Goal: Transaction & Acquisition: Purchase product/service

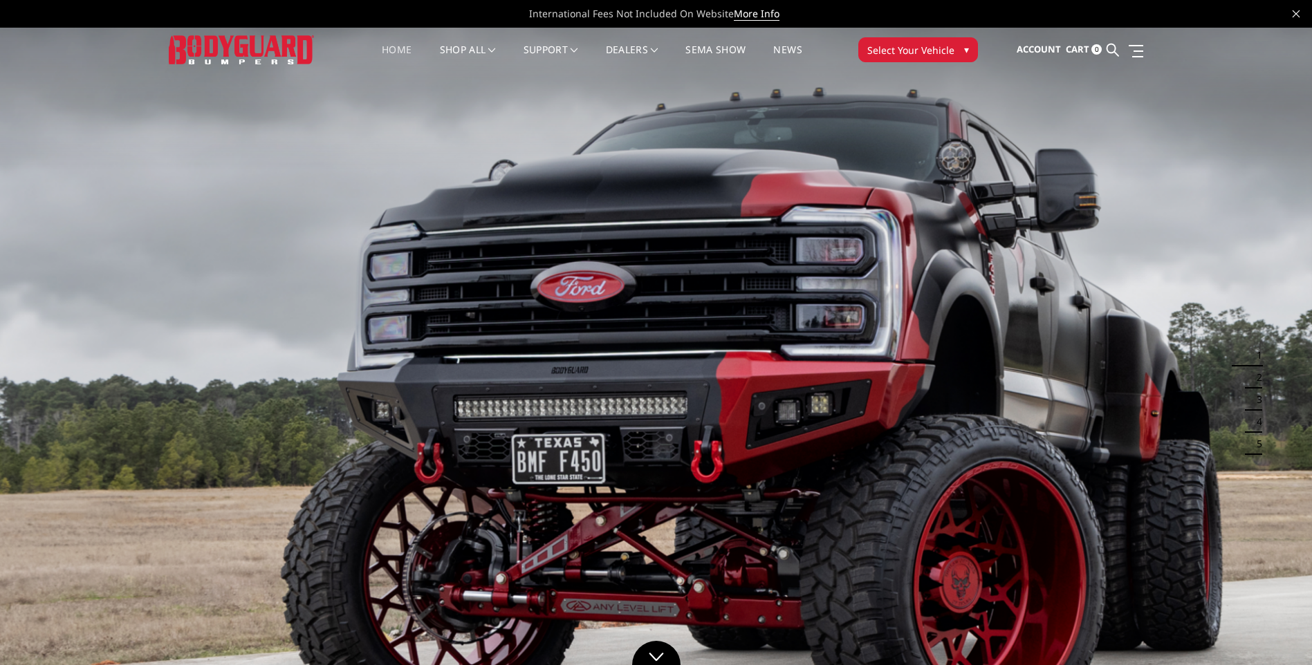
click at [958, 55] on button "Select Your Vehicle ▾" at bounding box center [918, 49] width 120 height 25
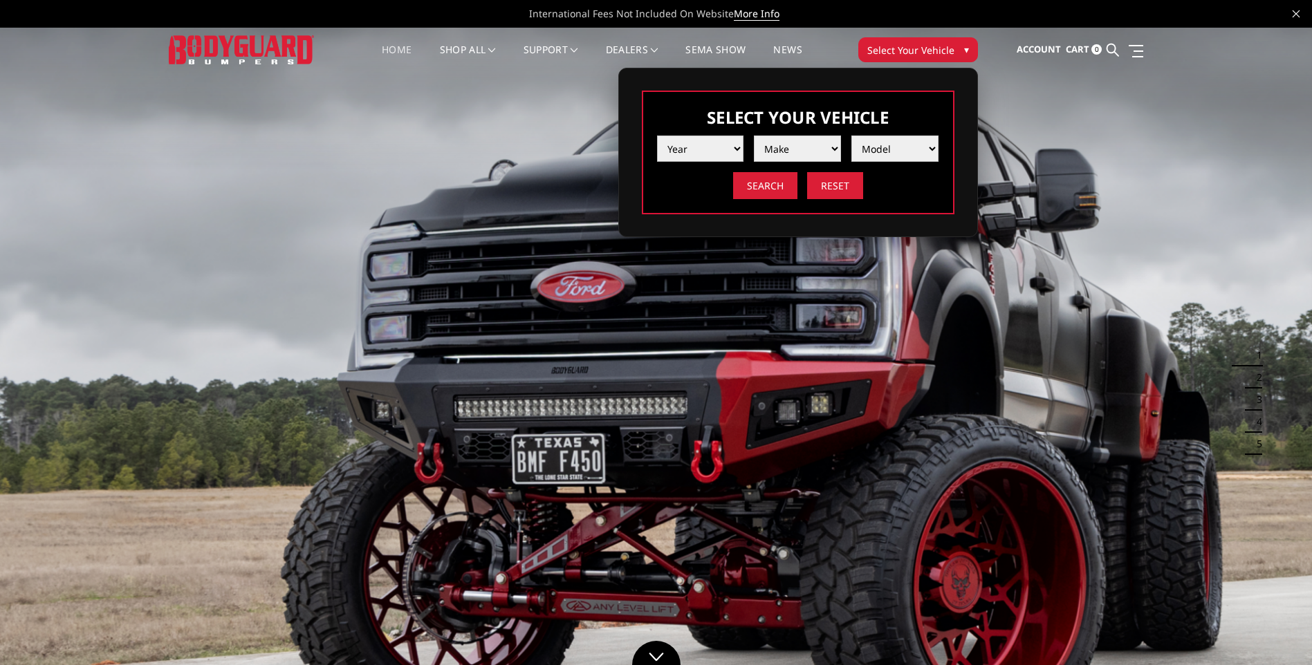
click at [707, 154] on select "Year [DATE] 2024 2023 2022 2021 2020 2019 2018 2017 2016 2015 2014 2013 2012 20…" at bounding box center [700, 149] width 87 height 26
select select "yr_2019"
click at [657, 136] on select "Year [DATE] 2024 2023 2022 2021 2020 2019 2018 2017 2016 2015 2014 2013 2012 20…" at bounding box center [700, 149] width 87 height 26
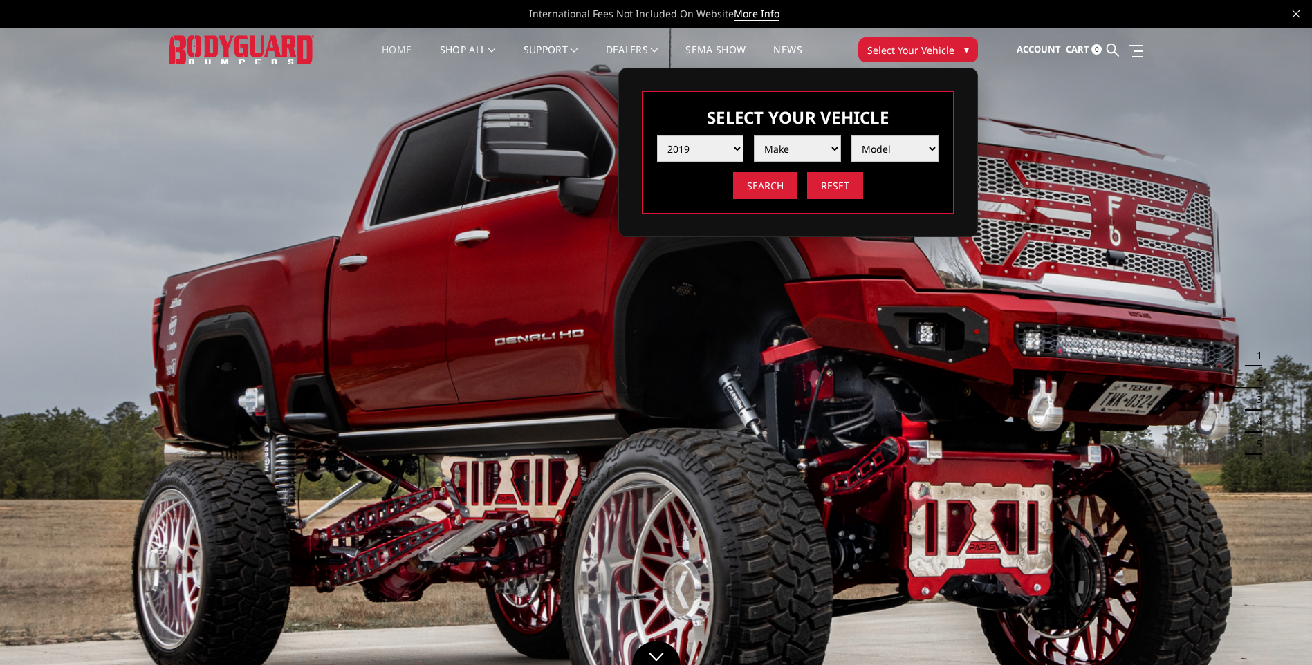
click at [789, 138] on select "Make Chevrolet Ford GMC Nissan Ram Toyota" at bounding box center [797, 149] width 87 height 26
select select "mk_chevrolet"
click at [754, 136] on select "Make Chevrolet Ford GMC Nissan Ram Toyota" at bounding box center [797, 149] width 87 height 26
click at [913, 149] on select "Model [US_STATE] Silverado 1500 Silverado 2500 / 3500 Silverado 4500 / 5500 / 6…" at bounding box center [894, 149] width 87 height 26
select select "md_silverado-2500-3500"
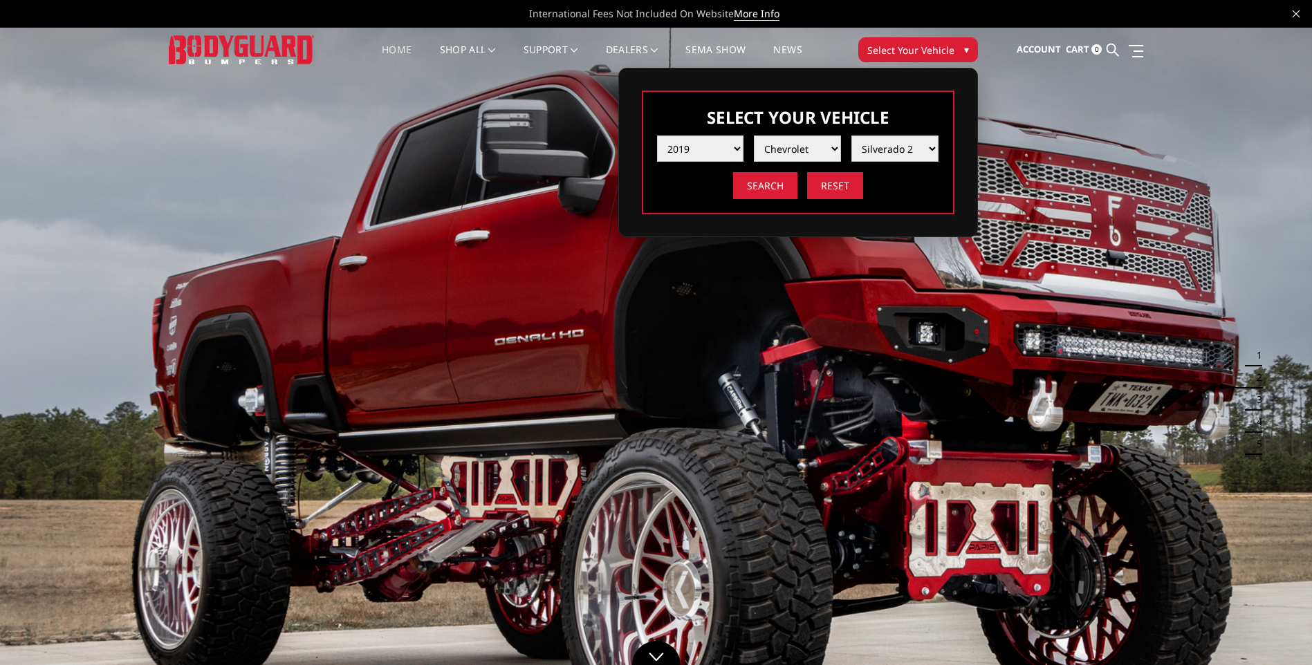
click at [851, 136] on select "Model [US_STATE] Silverado 1500 Silverado 2500 / 3500 Silverado 4500 / 5500 / 6…" at bounding box center [894, 149] width 87 height 26
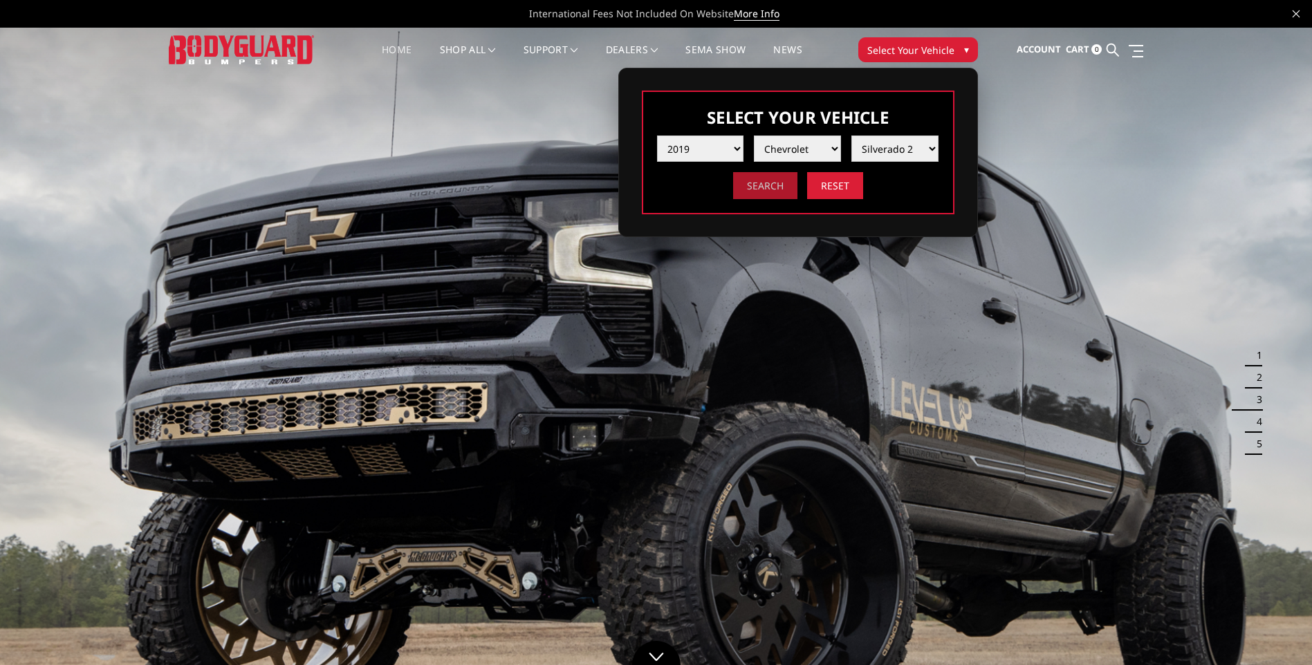
click at [768, 192] on input "Search" at bounding box center [765, 185] width 64 height 27
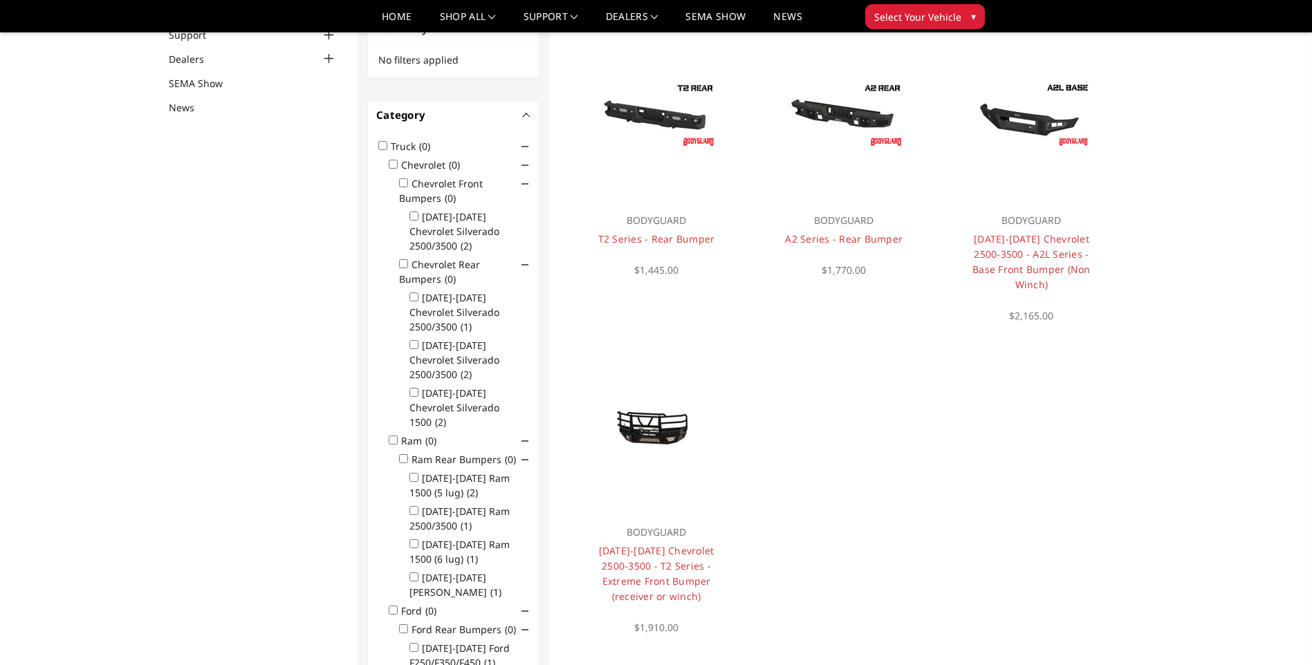
scroll to position [111, 0]
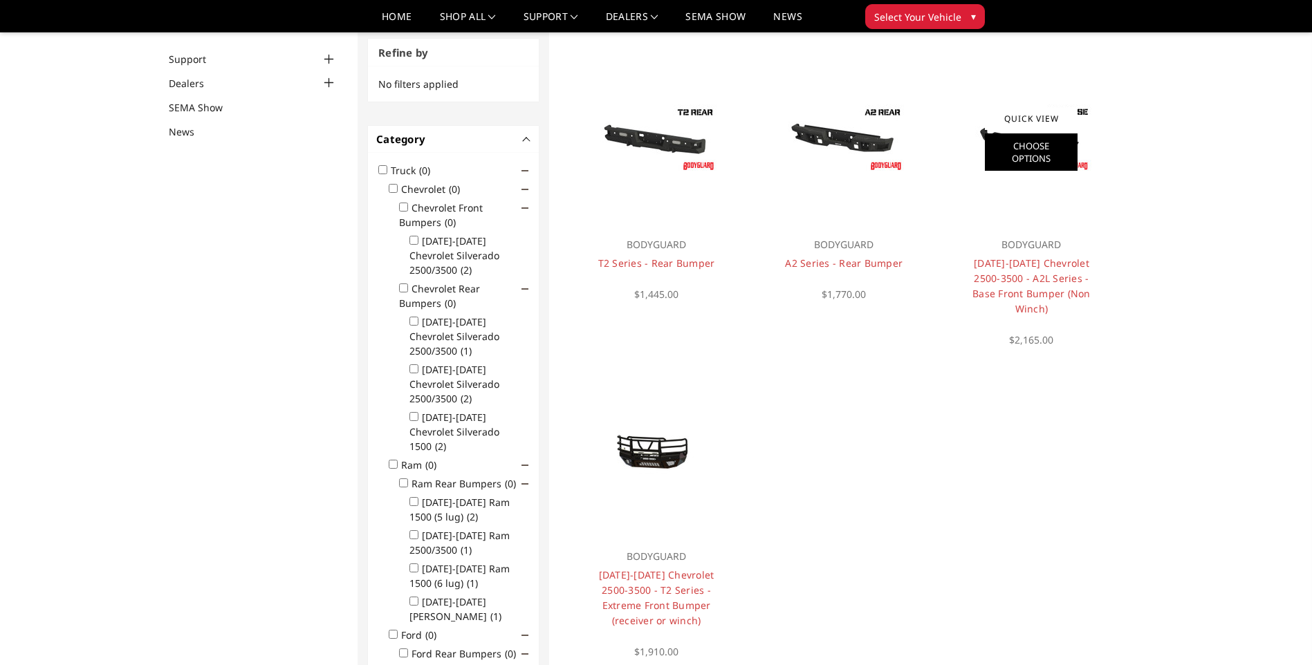
click at [1022, 140] on link "Choose Options" at bounding box center [1031, 151] width 93 height 37
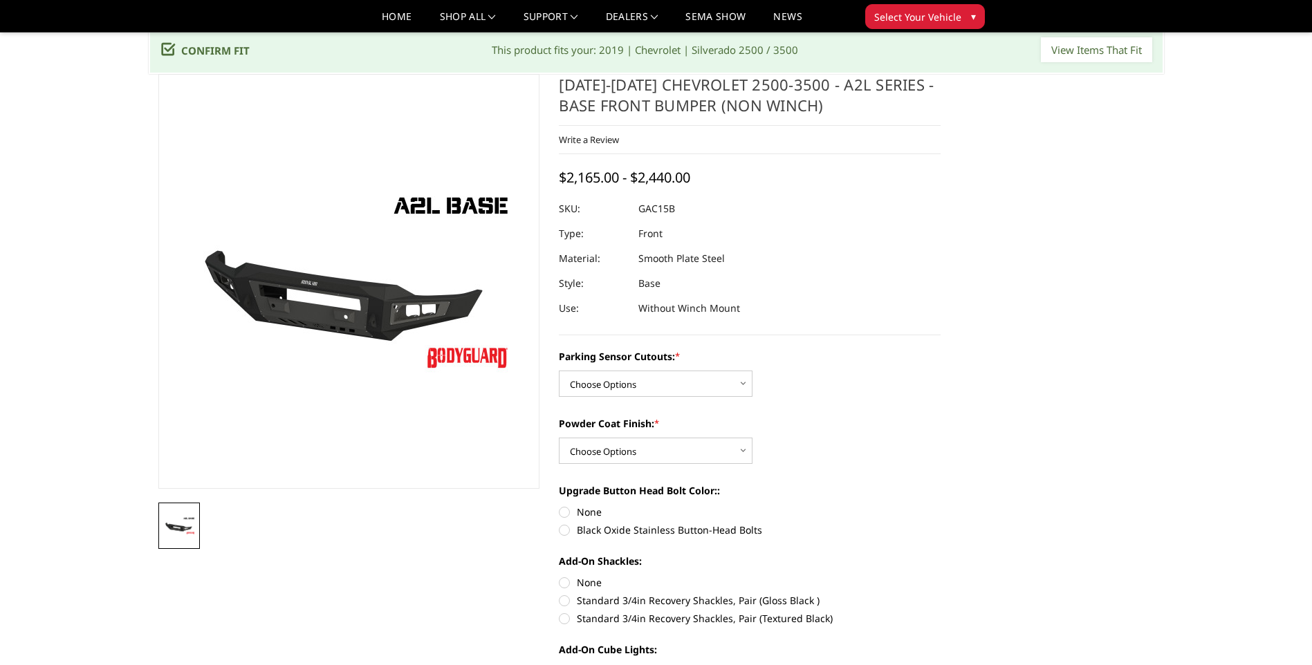
scroll to position [69, 0]
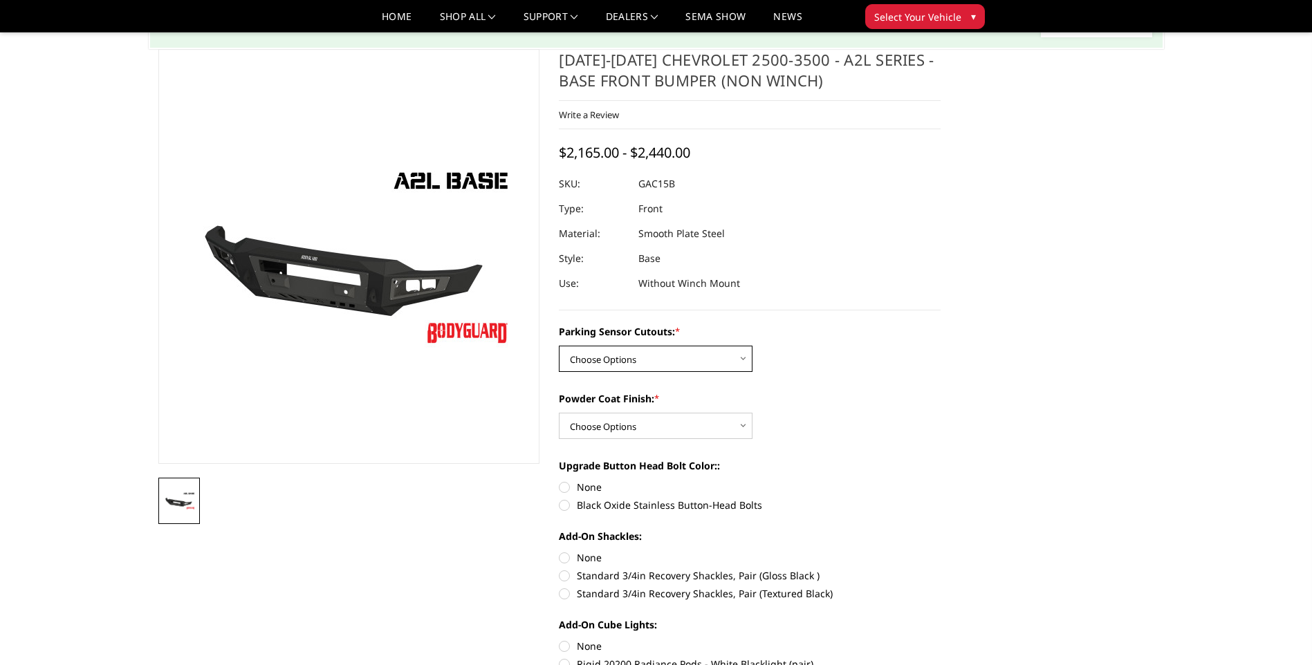
click at [685, 360] on select "Choose Options WITH Parking Sensor Cutouts WITHOUT Parking Sensor Cutouts" at bounding box center [656, 359] width 194 height 26
select select "3880"
click at [559, 346] on select "Choose Options WITH Parking Sensor Cutouts WITHOUT Parking Sensor Cutouts" at bounding box center [656, 359] width 194 height 26
click at [675, 425] on select "Choose Options Bare Metal Textured Black Powder Coat" at bounding box center [656, 426] width 194 height 26
select select "3882"
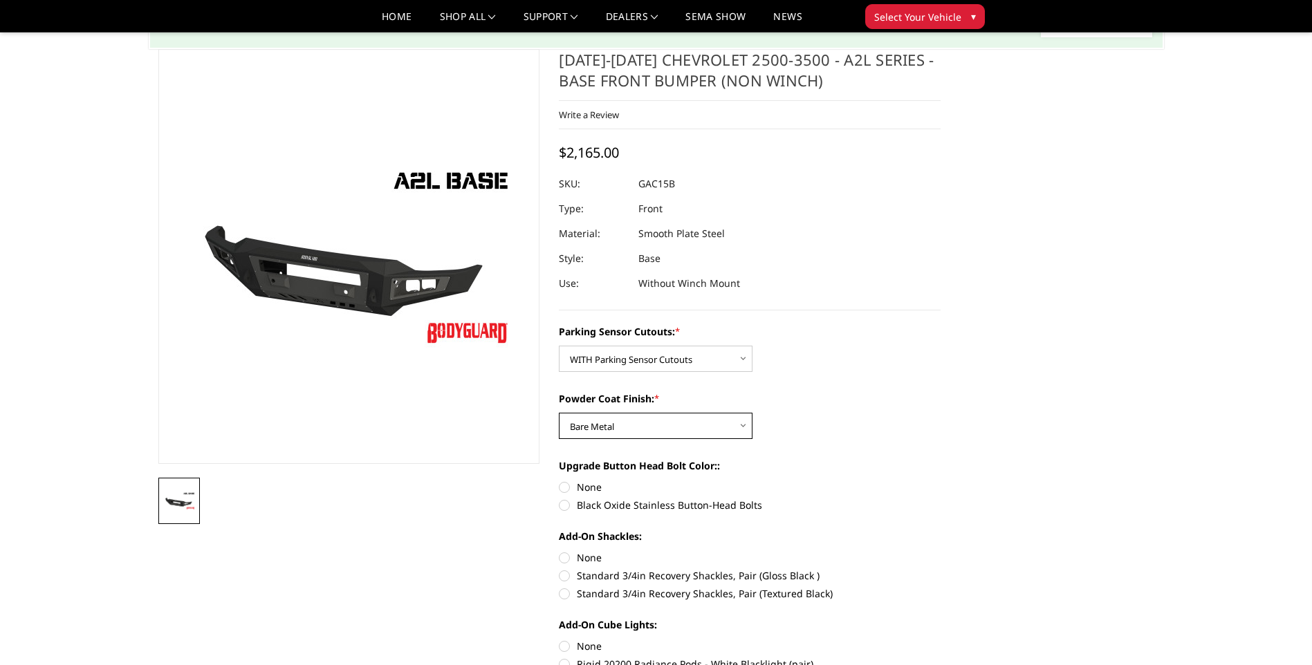
click at [559, 413] on select "Choose Options Bare Metal Textured Black Powder Coat" at bounding box center [656, 426] width 194 height 26
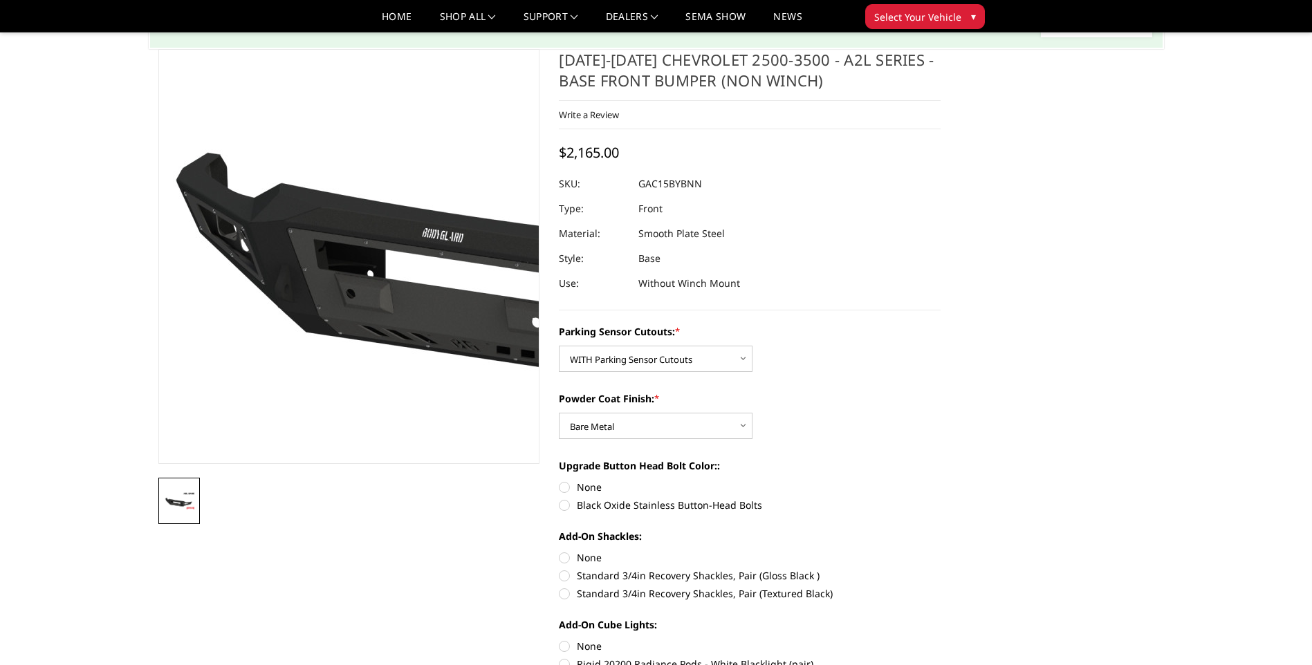
click at [202, 382] on img at bounding box center [543, 232] width 885 height 498
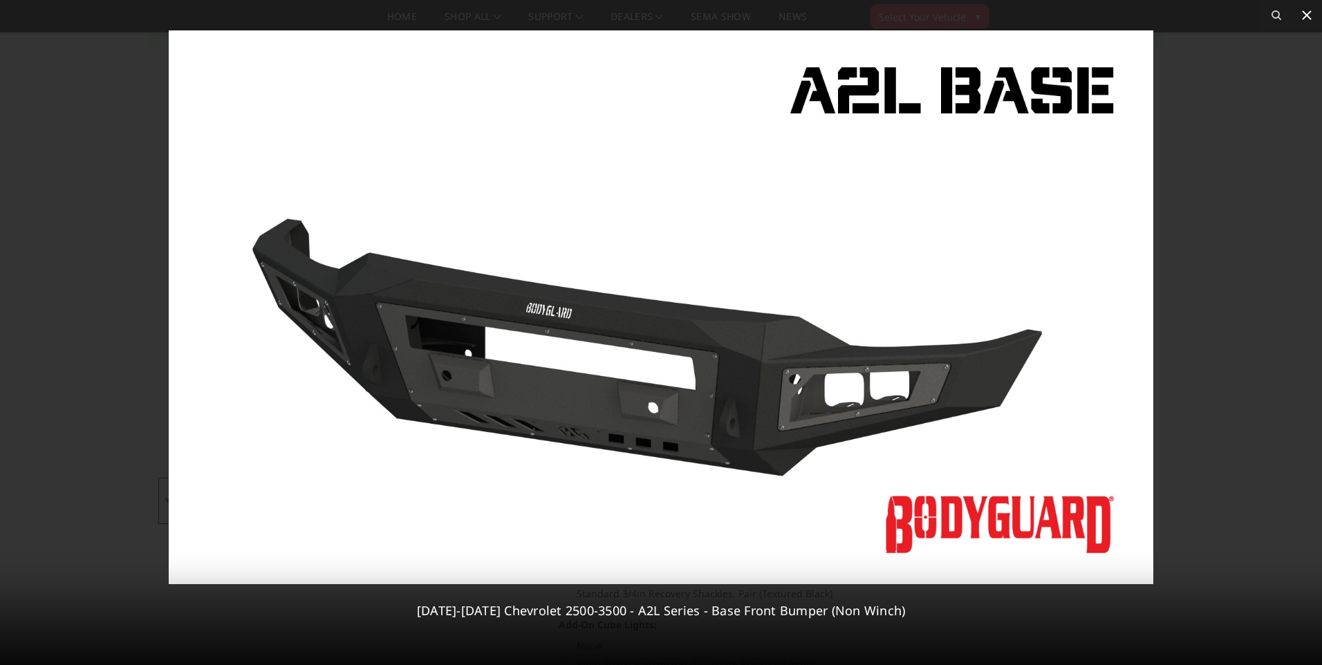
click at [1305, 12] on icon at bounding box center [1307, 15] width 10 height 10
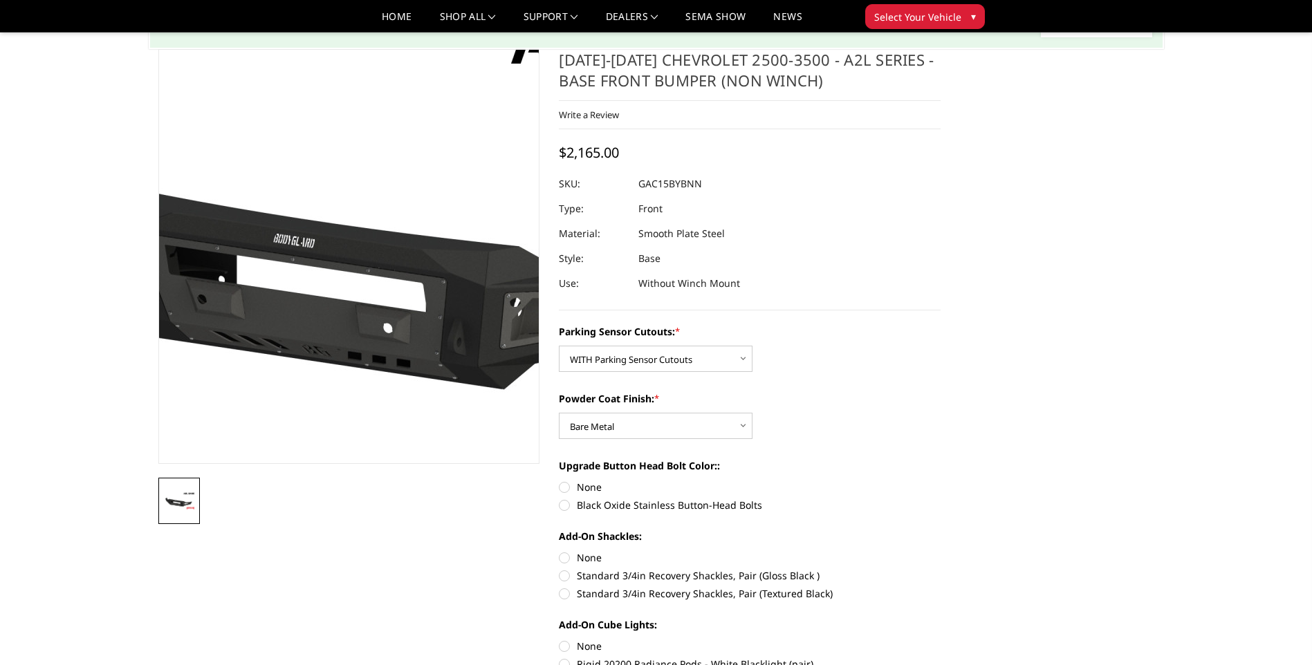
click at [315, 353] on img at bounding box center [394, 238] width 885 height 498
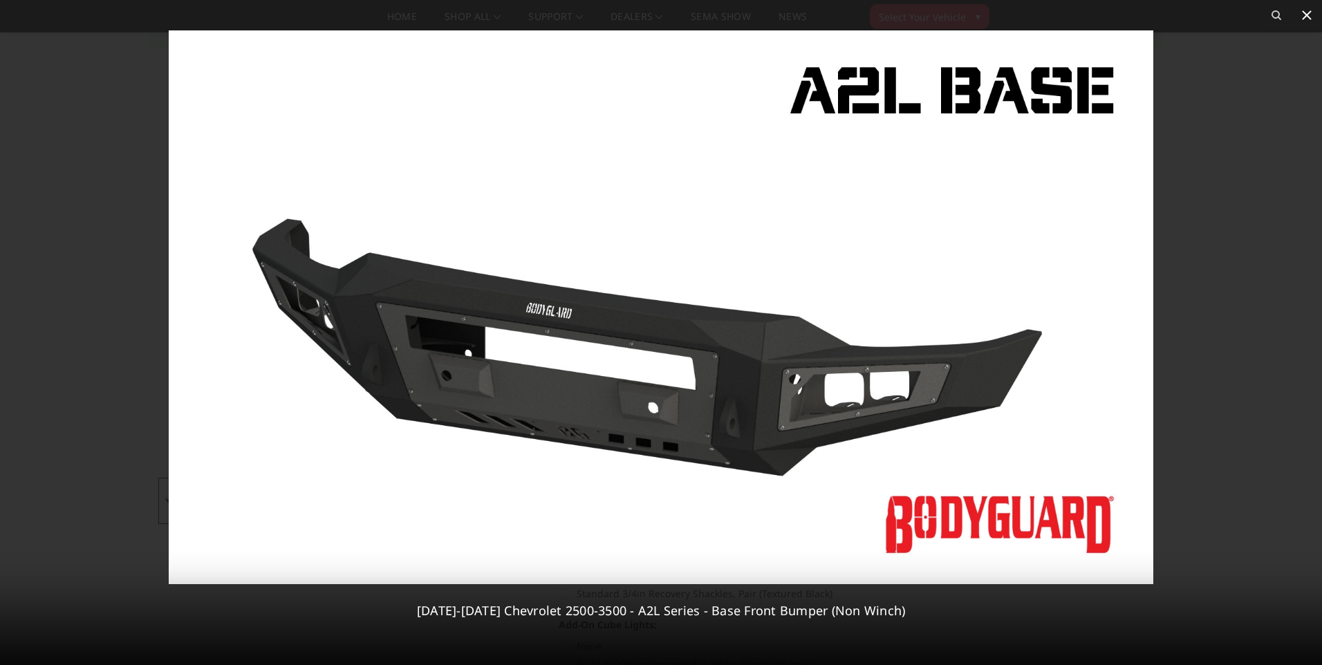
click at [1311, 17] on icon at bounding box center [1307, 15] width 17 height 17
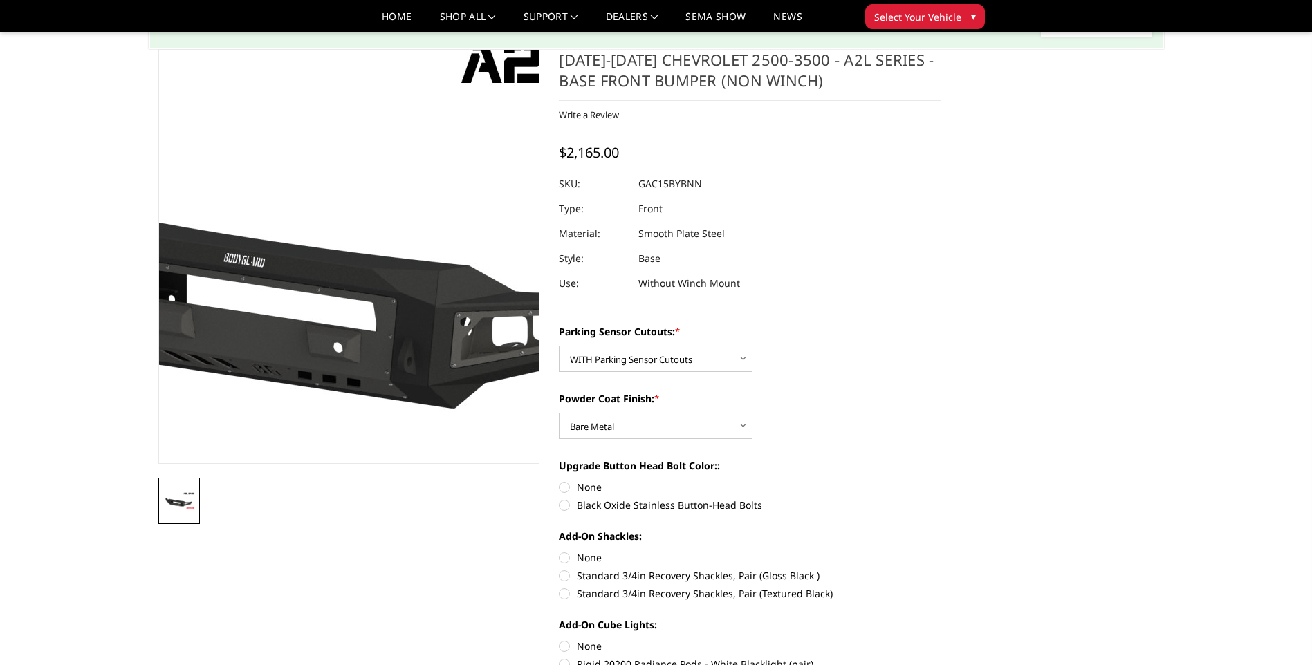
scroll to position [0, 0]
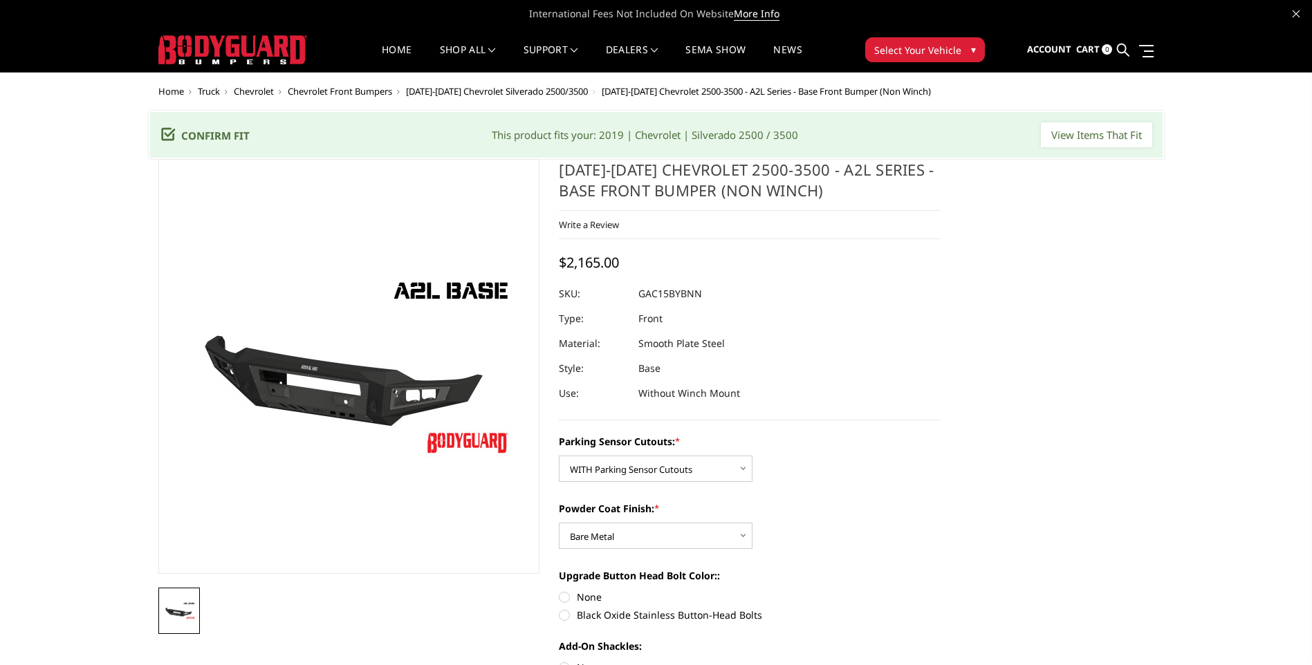
drag, startPoint x: 560, startPoint y: 169, endPoint x: 824, endPoint y: 196, distance: 265.0
click at [824, 196] on h1 "2015-2019 Chevrolet 2500-3500 - A2L Series - Base Front Bumper (Non Winch)" at bounding box center [750, 185] width 382 height 52
drag, startPoint x: 823, startPoint y: 192, endPoint x: 546, endPoint y: 172, distance: 277.3
drag, startPoint x: 640, startPoint y: 185, endPoint x: 795, endPoint y: 187, distance: 154.9
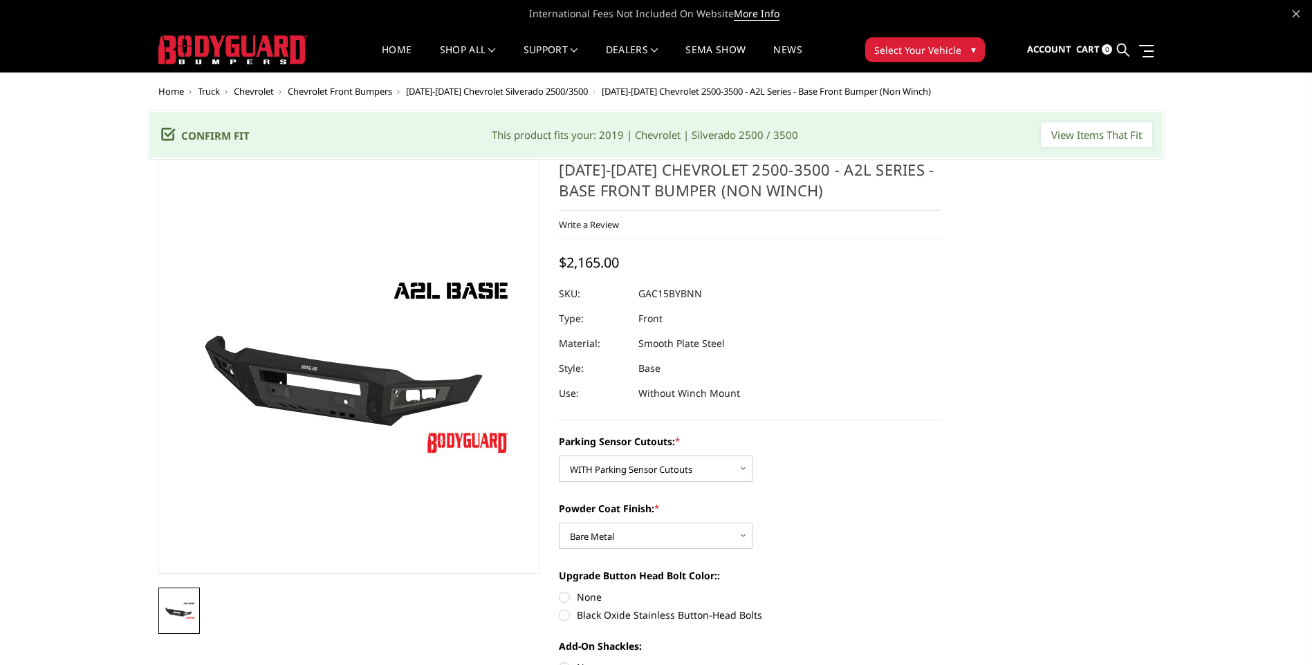
click at [795, 187] on h1 "2015-2019 Chevrolet 2500-3500 - A2L Series - Base Front Bumper (Non Winch)" at bounding box center [750, 185] width 382 height 52
drag, startPoint x: 598, startPoint y: 91, endPoint x: 928, endPoint y: 96, distance: 330.0
click at [928, 96] on ul "Home Truck Chevrolet Chevrolet Front Bumpers 2015-2019 Chevrolet Silverado 2500…" at bounding box center [656, 91] width 996 height 10
drag, startPoint x: 925, startPoint y: 89, endPoint x: 656, endPoint y: 98, distance: 268.5
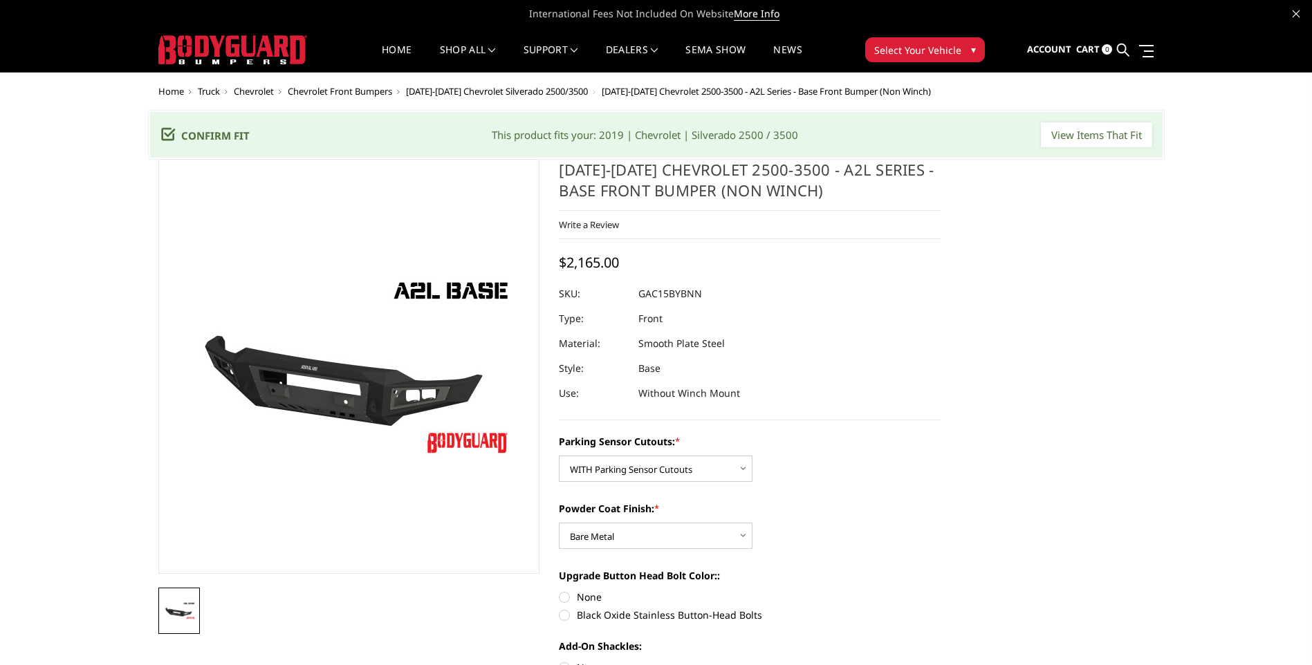
drag, startPoint x: 685, startPoint y: 248, endPoint x: 691, endPoint y: 232, distance: 16.2
click at [689, 240] on div "2015-2019 Chevrolet 2500-3500 - A2L Series - Base Front Bumper (Non Winch) Writ…" at bounding box center [750, 289] width 382 height 261
drag, startPoint x: 741, startPoint y: 91, endPoint x: 764, endPoint y: 89, distance: 22.9
click at [764, 89] on span "2015-2019 Chevrolet 2500-3500 - A2L Series - Base Front Bumper (Non Winch)" at bounding box center [766, 91] width 329 height 12
